Goal: Complete application form

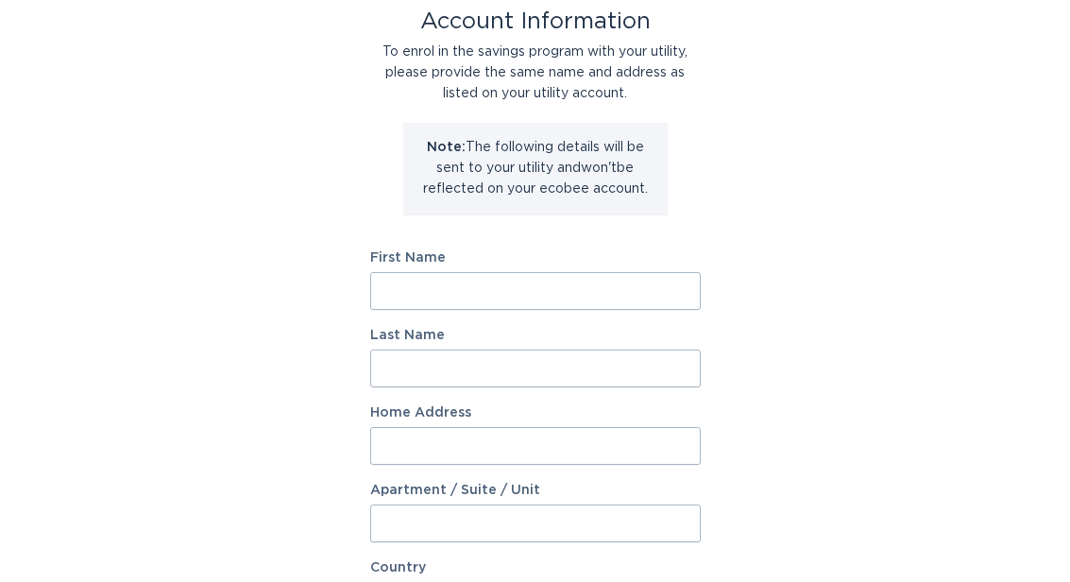
scroll to position [116, 0]
click at [425, 282] on input "First Name" at bounding box center [535, 291] width 331 height 38
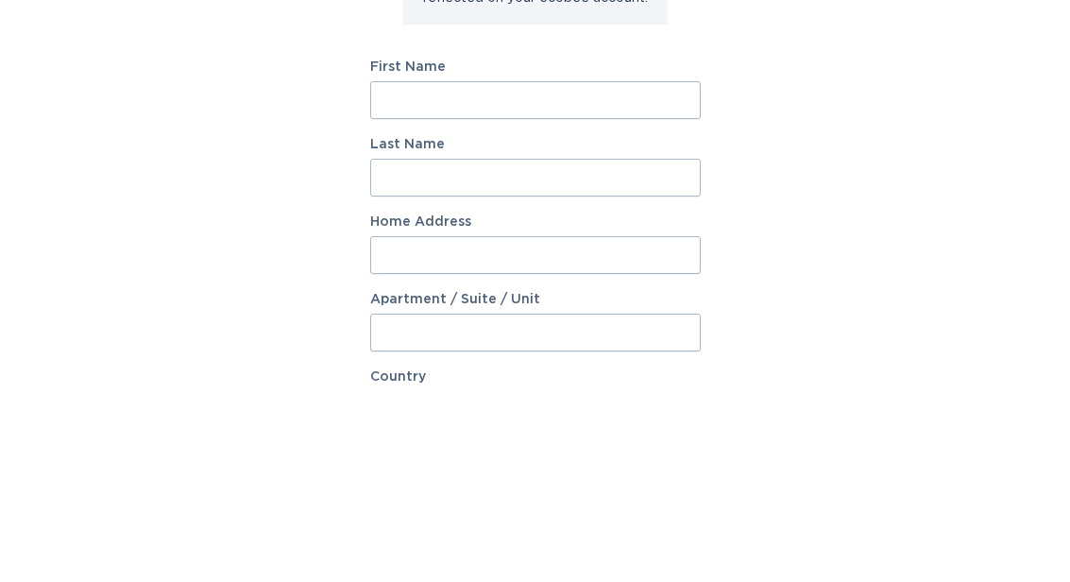
type input "[PERSON_NAME]"
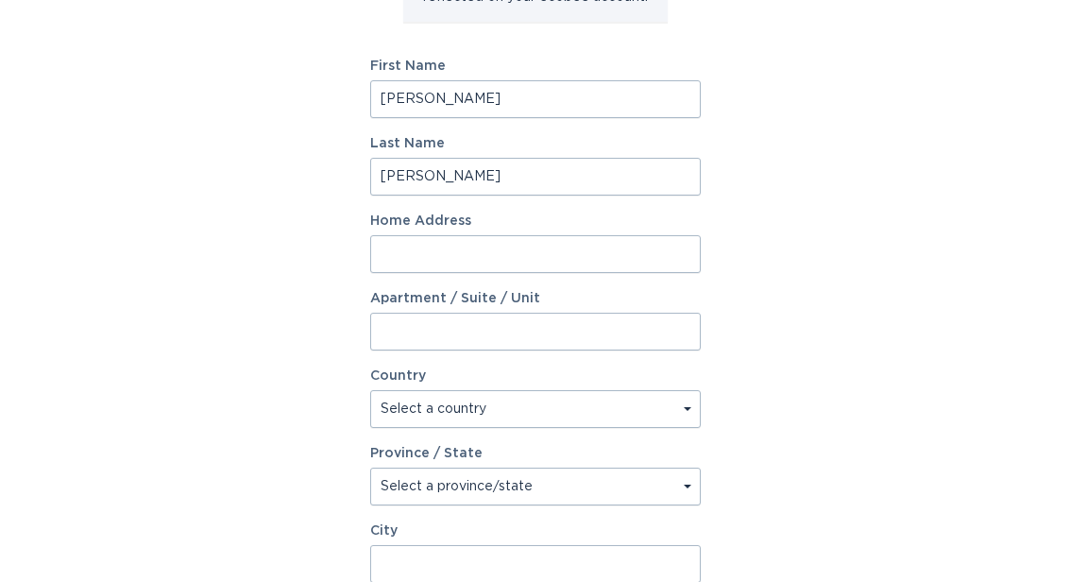
type input "44 Thunder Rd"
select select "US"
type input "Fremont"
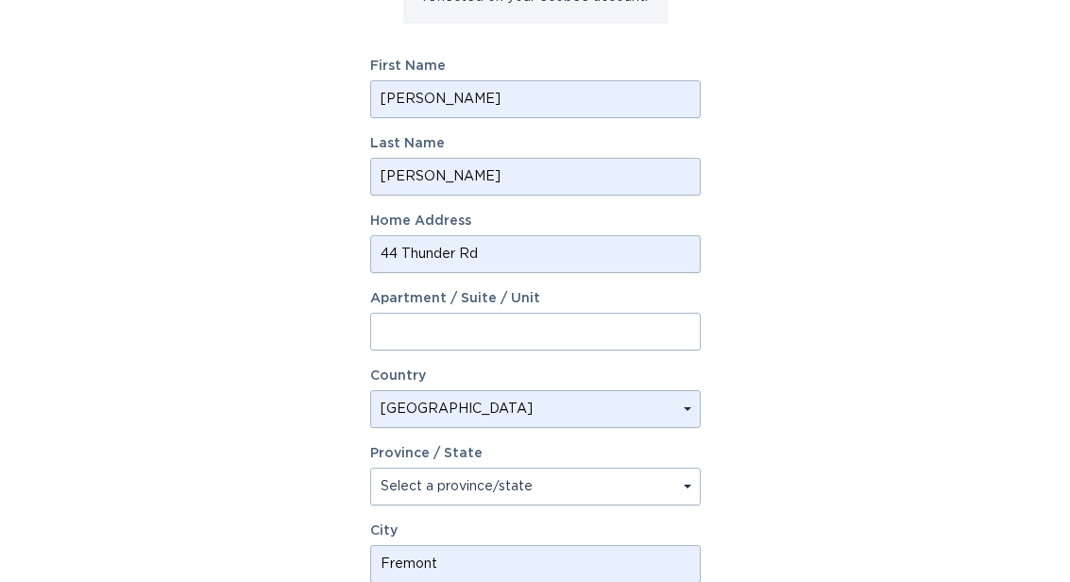
type input "03044"
select select "NH"
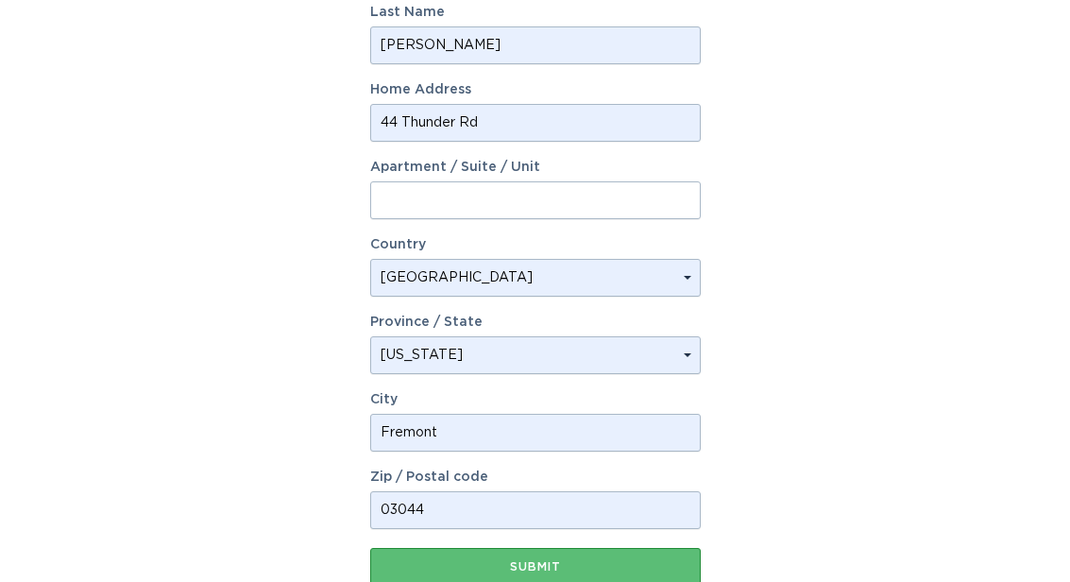
scroll to position [490, 0]
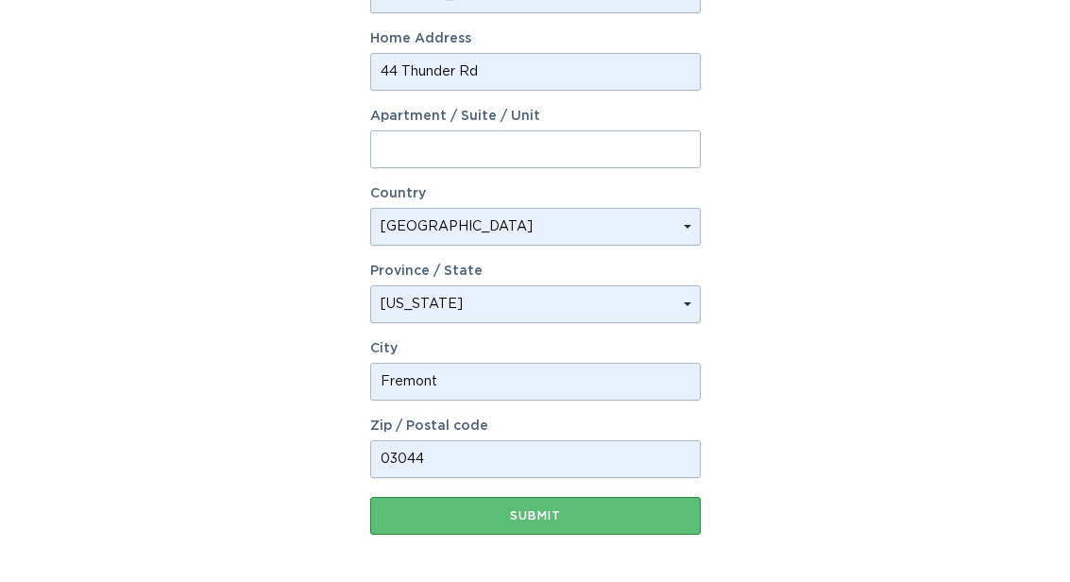
click at [628, 69] on input "44 Thunder Rd" at bounding box center [535, 72] width 331 height 38
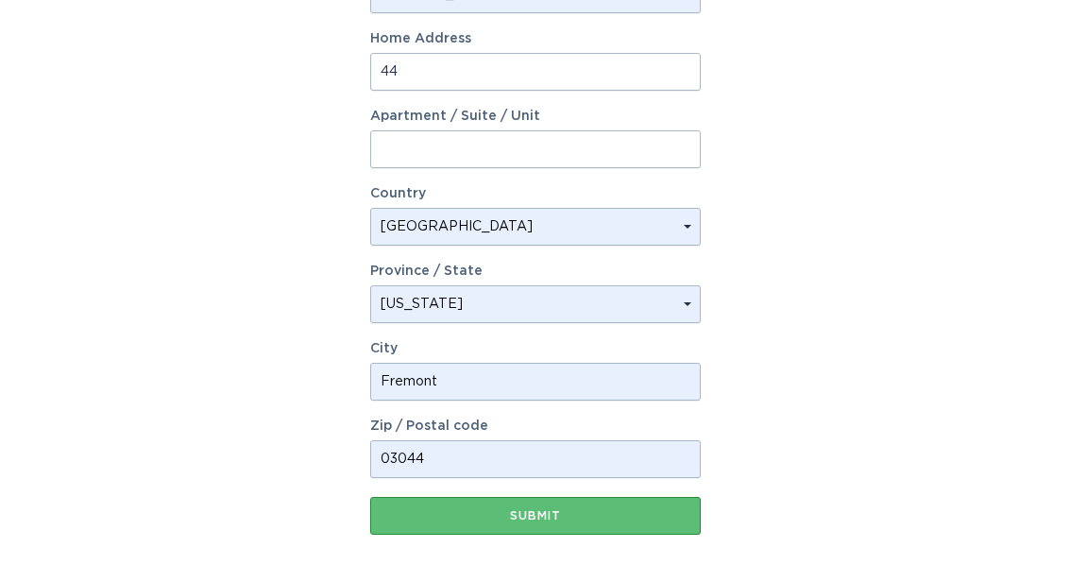
type input "4"
type input "[STREET_ADDRESS]"
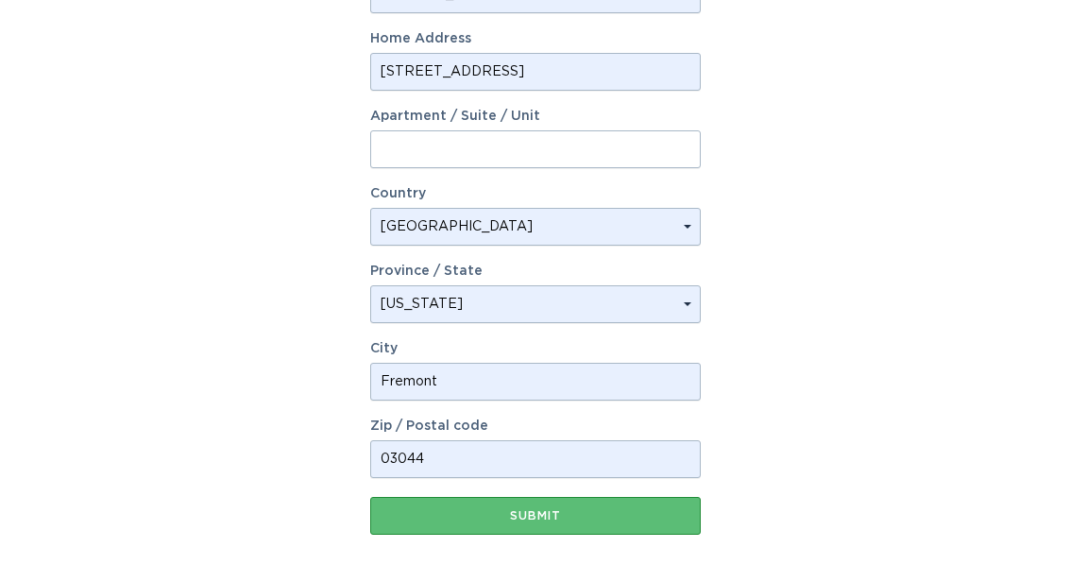
click at [452, 371] on input "Fremont" at bounding box center [535, 382] width 331 height 38
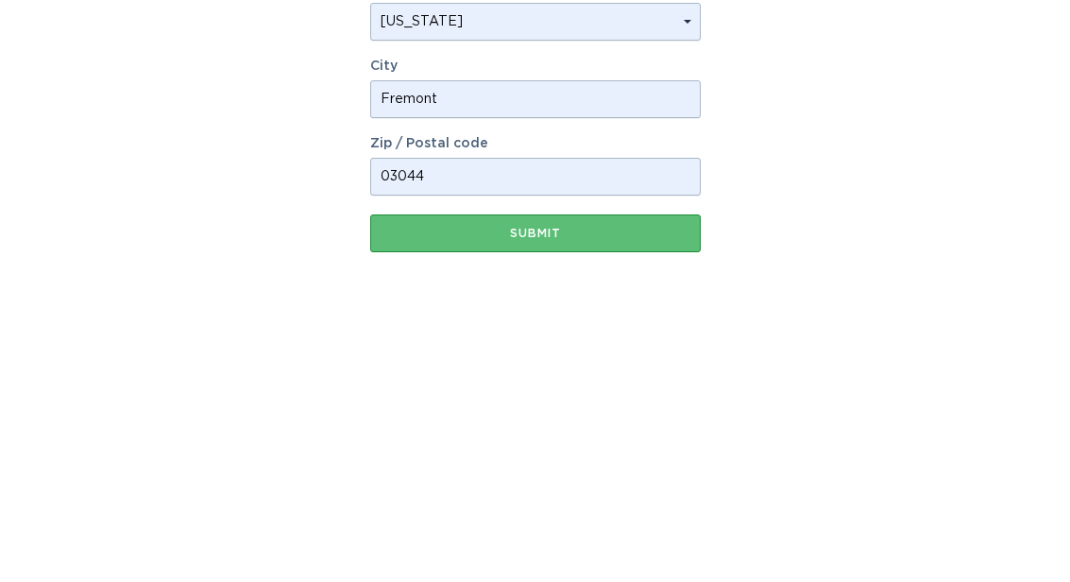
click at [664, 363] on input "Fremont" at bounding box center [535, 382] width 331 height 38
type input "[GEOGRAPHIC_DATA]"
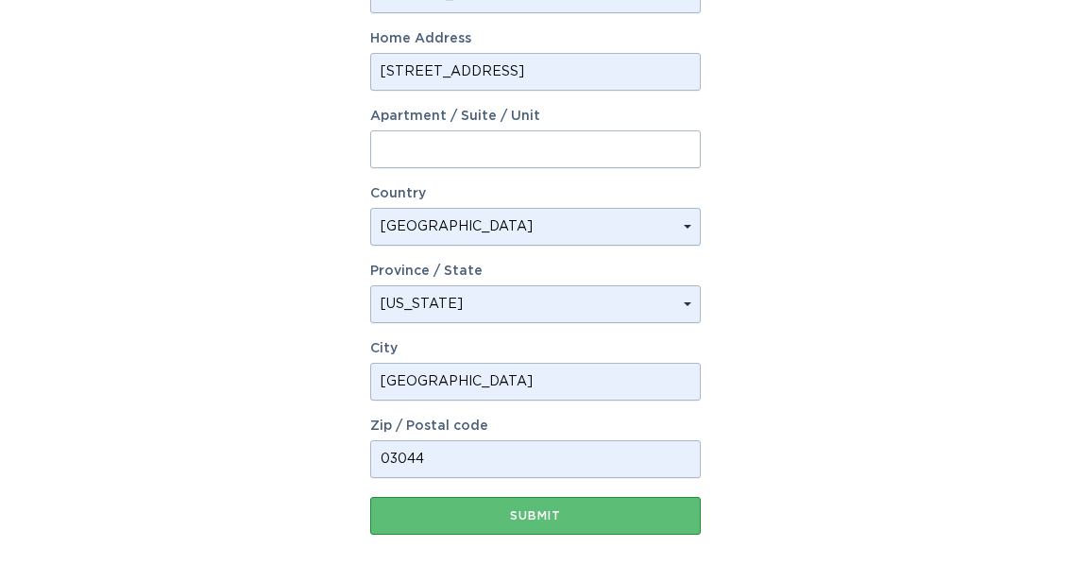
click at [615, 448] on input "03044" at bounding box center [535, 459] width 331 height 38
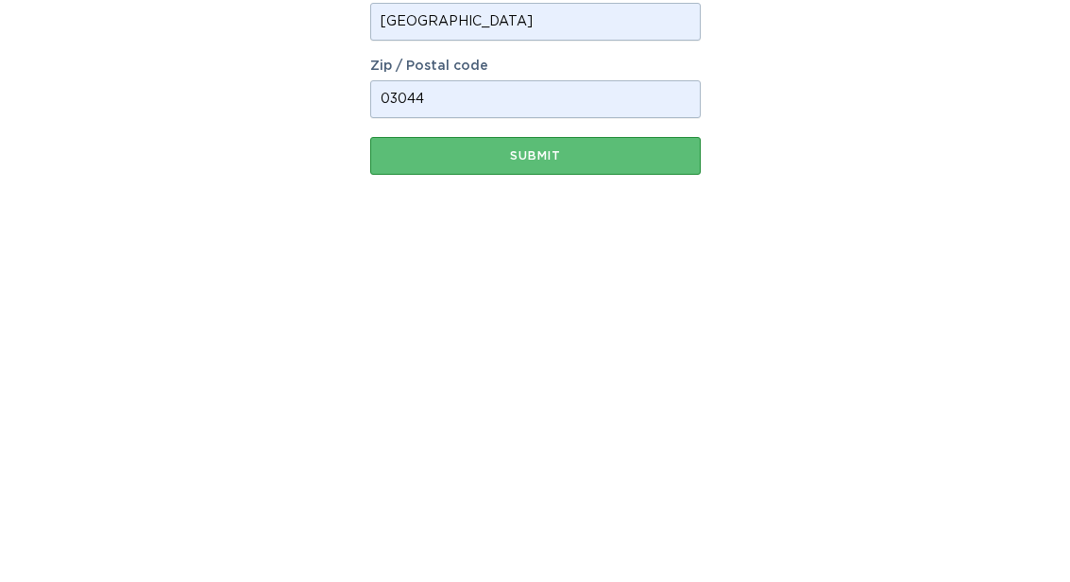
type input "03840"
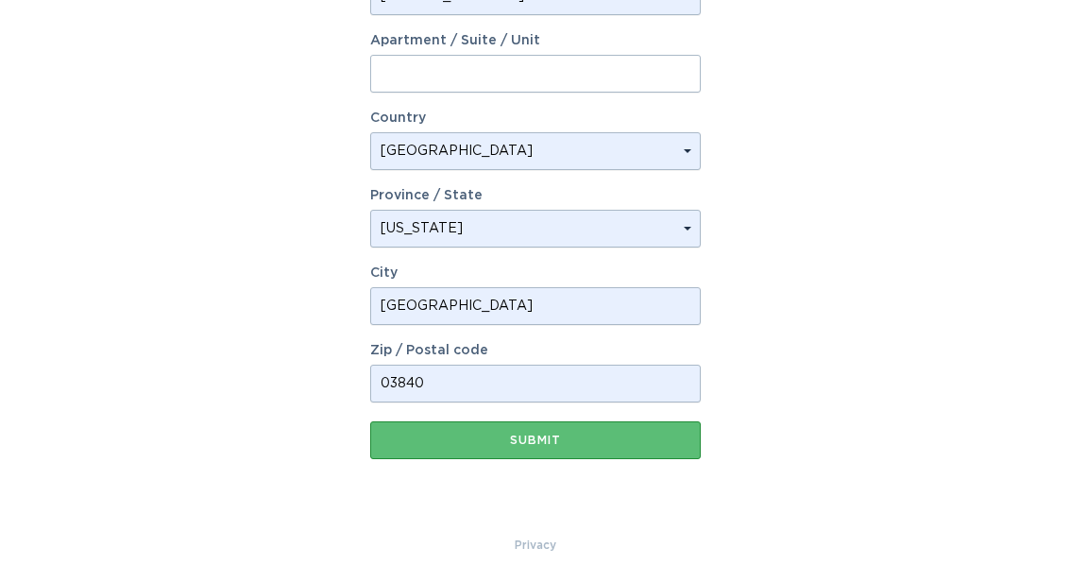
scroll to position [568, 0]
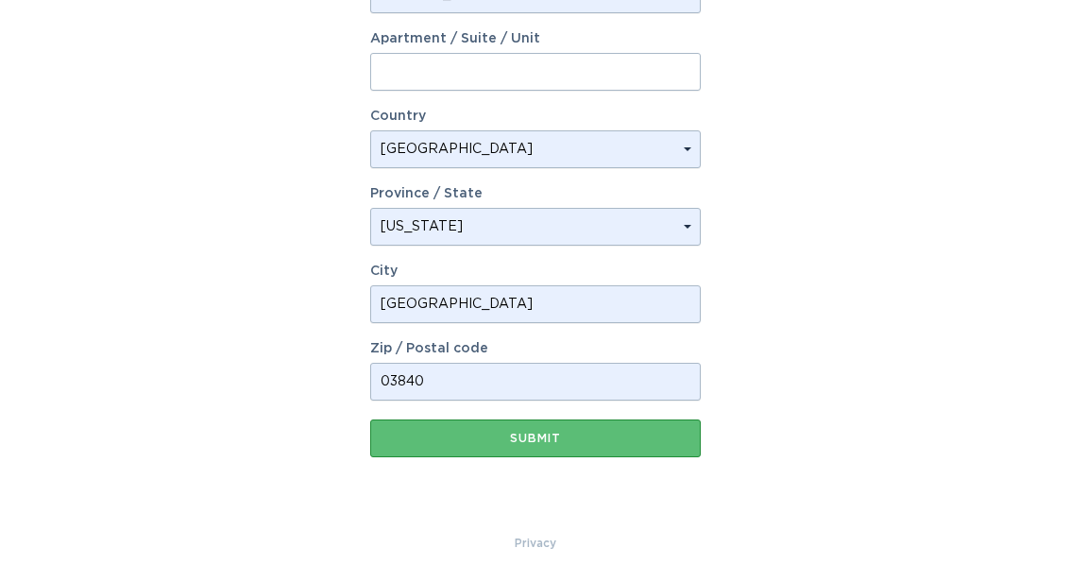
click at [640, 443] on div "Submit" at bounding box center [536, 438] width 312 height 11
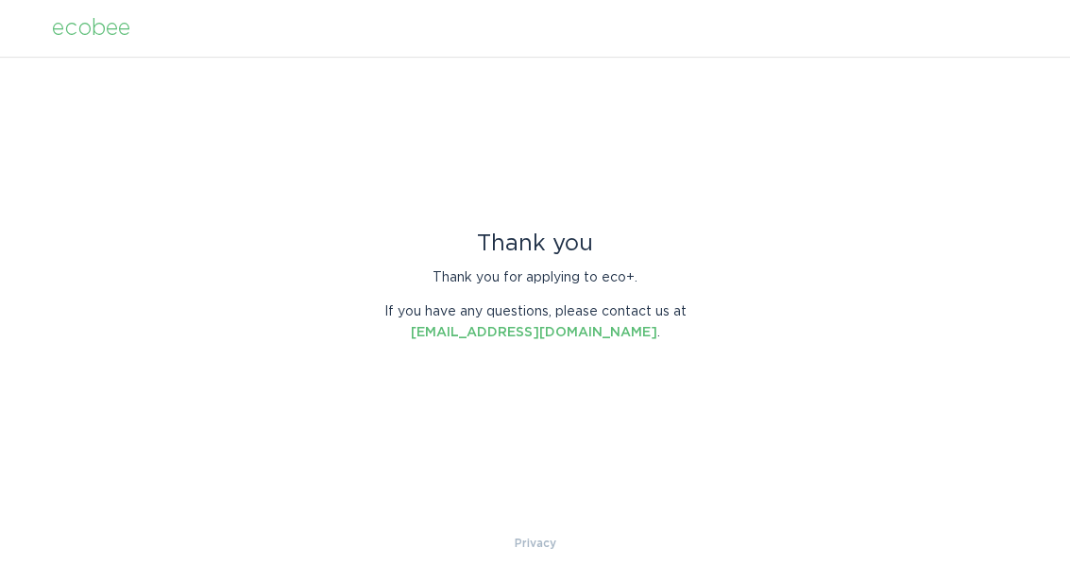
scroll to position [0, 0]
